Goal: Information Seeking & Learning: Learn about a topic

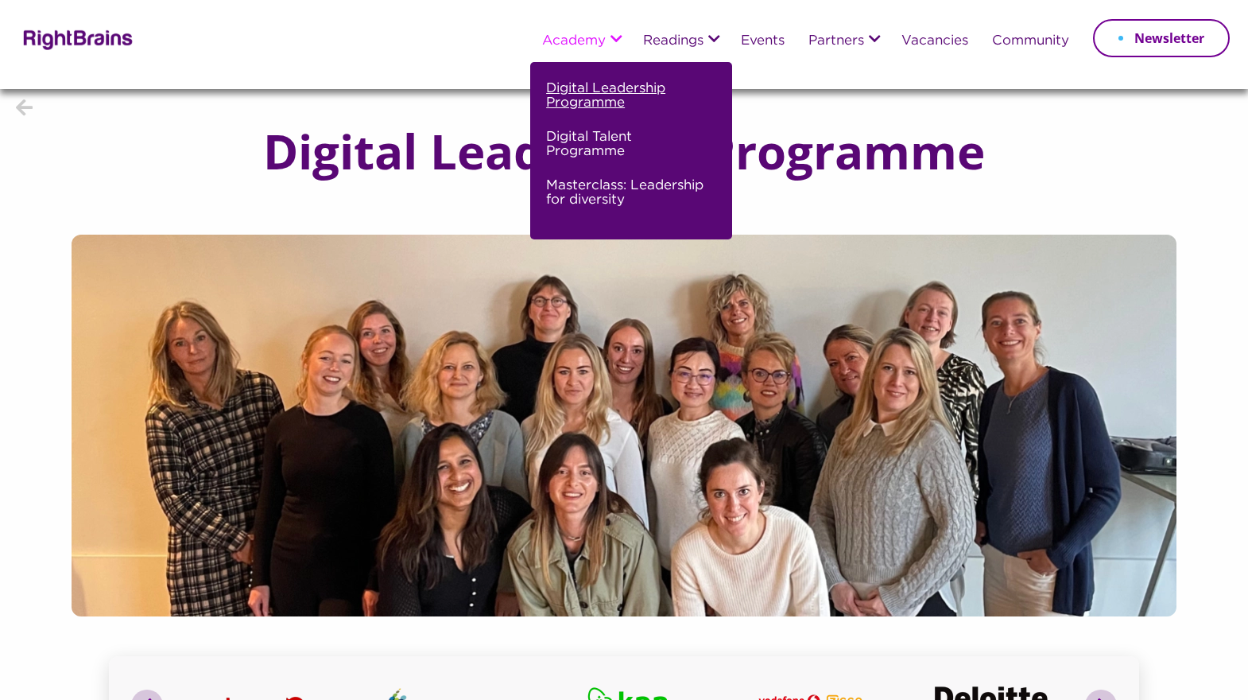
click at [607, 95] on link "Digital Leadership Programme" at bounding box center [629, 102] width 166 height 48
click at [590, 92] on link "Digital Leadership Programme" at bounding box center [629, 102] width 166 height 48
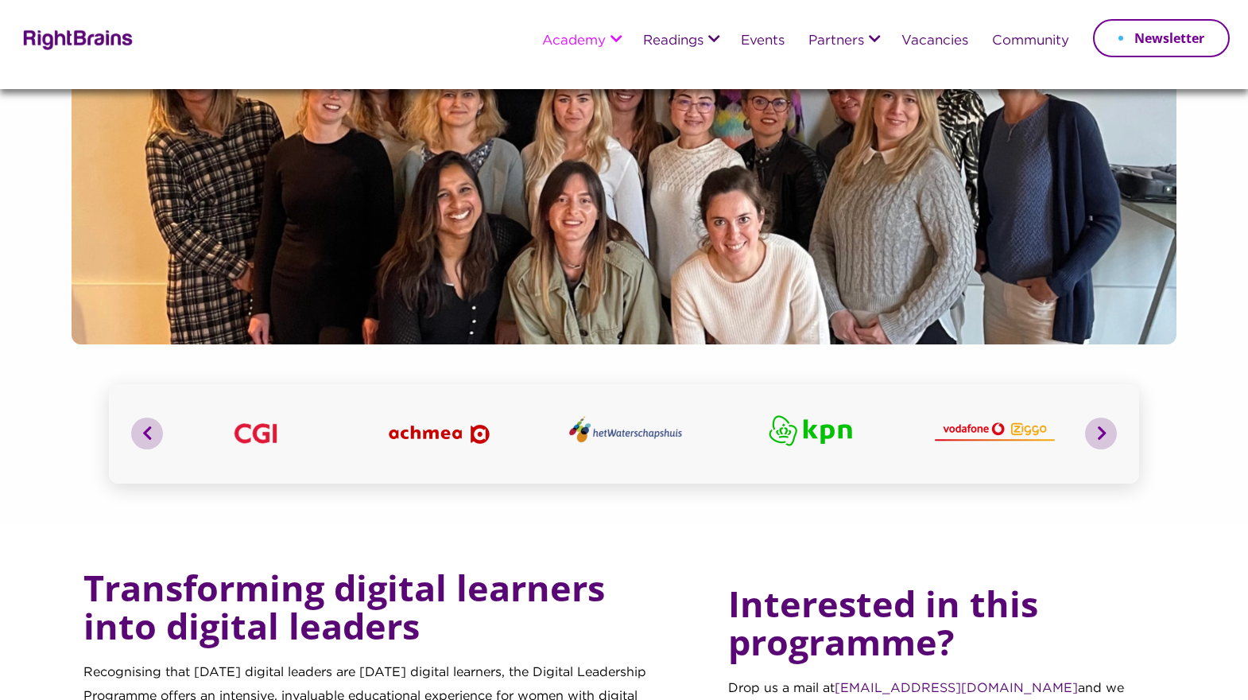
scroll to position [139, 0]
